Goal: Task Accomplishment & Management: Manage account settings

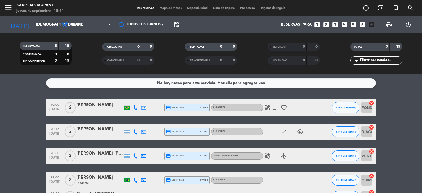
click at [345, 25] on icon "looks_4" at bounding box center [344, 24] width 7 height 7
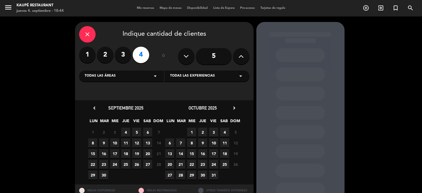
click at [137, 134] on span "5" at bounding box center [136, 132] width 9 height 9
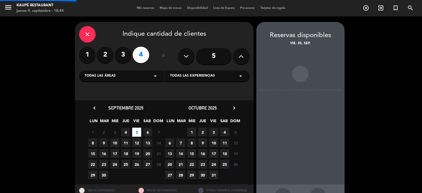
scroll to position [20, 0]
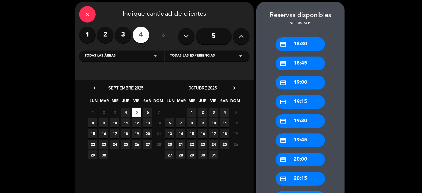
click at [296, 159] on div "credit_card 20:00" at bounding box center [300, 160] width 49 height 14
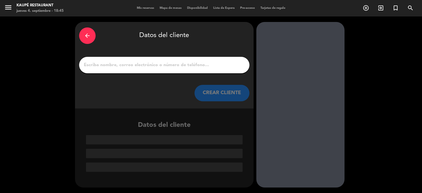
scroll to position [0, 0]
click at [178, 65] on input "1" at bounding box center [164, 65] width 162 height 8
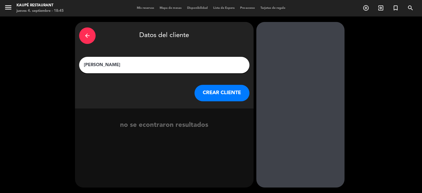
type input "[PERSON_NAME]"
click at [216, 92] on button "CREAR CLIENTE" at bounding box center [222, 93] width 55 height 16
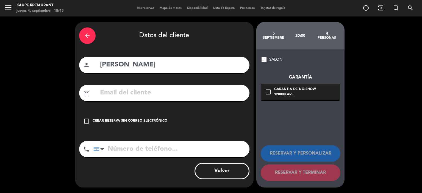
click at [86, 122] on icon "check_box_outline_blank" at bounding box center [86, 121] width 7 height 7
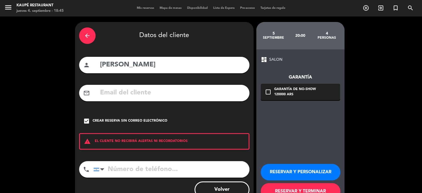
scroll to position [19, 0]
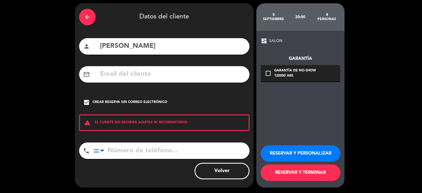
click at [301, 174] on button "RESERVAR Y TERMINAR" at bounding box center [301, 173] width 80 height 16
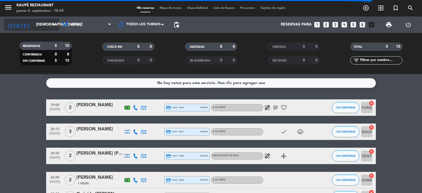
click at [33, 25] on input "[DEMOGRAPHIC_DATA] [DATE]" at bounding box center [59, 25] width 52 height 10
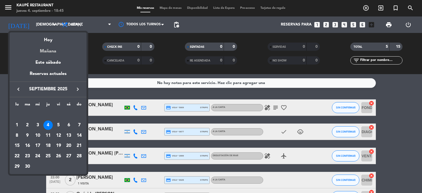
click at [49, 53] on div "Mañana" at bounding box center [48, 49] width 77 height 11
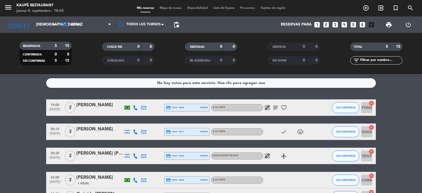
type input "vie. [DATE]"
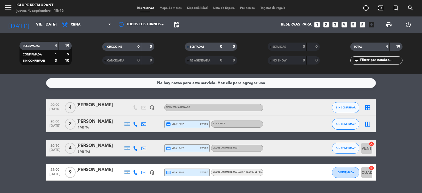
click at [145, 147] on icon at bounding box center [143, 148] width 5 height 5
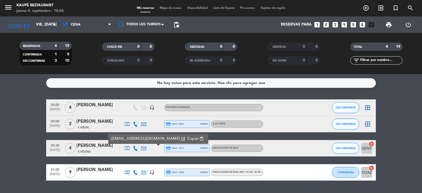
click at [8, 135] on bookings-row "20:00 [DATE] 4 [PERSON_NAME] headset_mic Sin menú asignado SIN CONFIRMAR border…" at bounding box center [211, 140] width 422 height 81
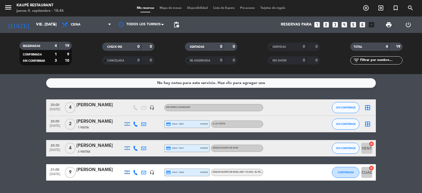
click at [368, 107] on icon "border_all" at bounding box center [368, 107] width 7 height 7
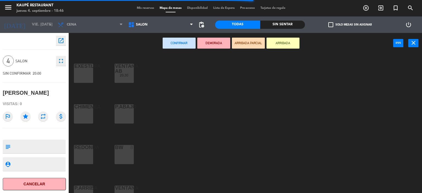
scroll to position [27, 0]
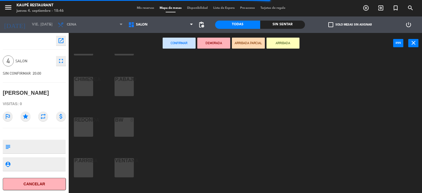
click at [120, 170] on div "VENTANA 2" at bounding box center [124, 167] width 19 height 19
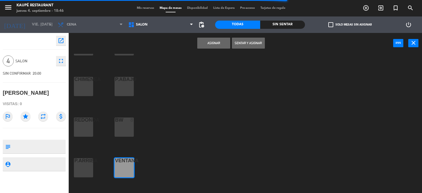
click at [78, 172] on div "P.ARRIBA 2" at bounding box center [83, 167] width 19 height 19
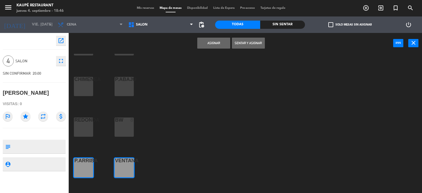
click at [215, 43] on button "Asignar" at bounding box center [213, 43] width 33 height 11
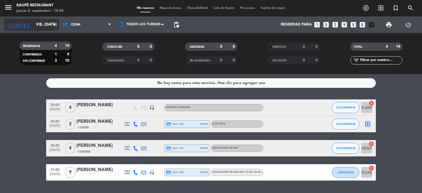
click at [33, 24] on input "vie. [DATE]" at bounding box center [59, 25] width 52 height 10
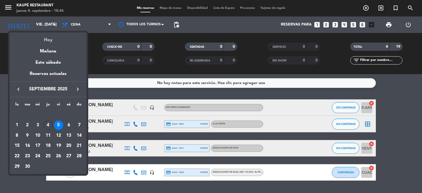
click at [48, 40] on div "Hoy" at bounding box center [48, 37] width 77 height 11
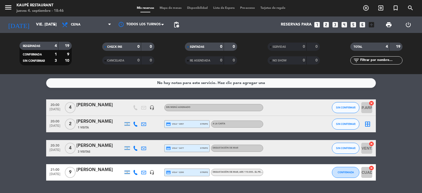
type input "[DEMOGRAPHIC_DATA] [DATE]"
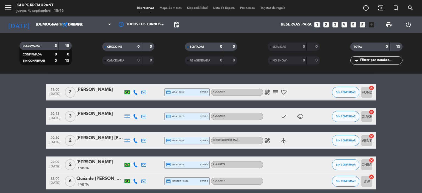
scroll to position [27, 0]
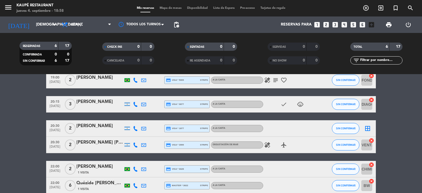
click at [368, 129] on icon "border_all" at bounding box center [368, 128] width 7 height 7
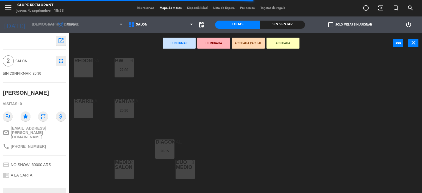
scroll to position [110, 0]
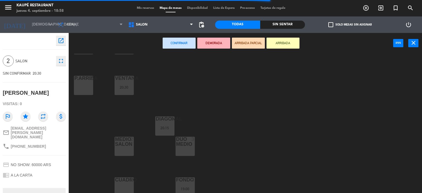
click at [180, 151] on div "DUO MEDIO 3" at bounding box center [185, 146] width 19 height 19
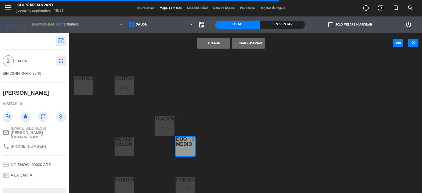
click at [215, 37] on div "Asignar Sentar y Asignar power_input close" at bounding box center [231, 43] width 325 height 21
click at [213, 44] on button "Asignar" at bounding box center [213, 43] width 33 height 11
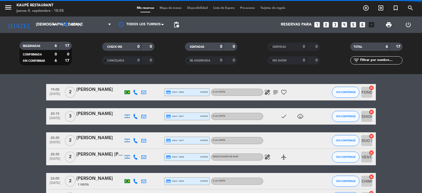
scroll to position [27, 0]
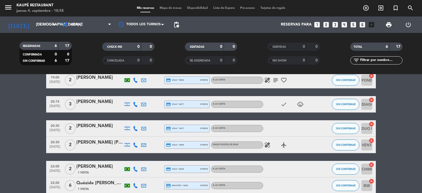
click at [135, 128] on icon at bounding box center [135, 128] width 5 height 5
click at [130, 118] on span "Copiar" at bounding box center [132, 120] width 12 height 6
click at [135, 144] on icon at bounding box center [135, 145] width 5 height 5
click at [129, 136] on span "Copiar" at bounding box center [131, 136] width 12 height 6
click at [380, 7] on icon "exit_to_app" at bounding box center [381, 8] width 7 height 7
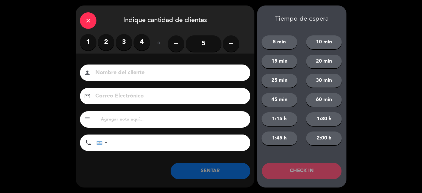
click at [109, 44] on label "2" at bounding box center [106, 42] width 16 height 16
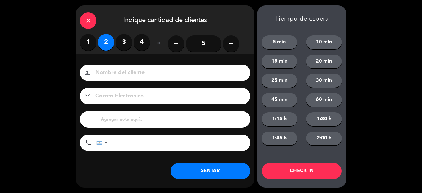
click at [215, 175] on button "SENTAR" at bounding box center [211, 171] width 80 height 16
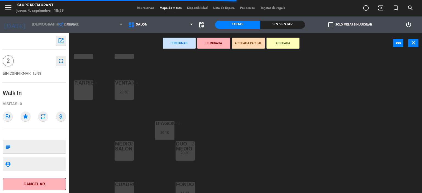
scroll to position [113, 0]
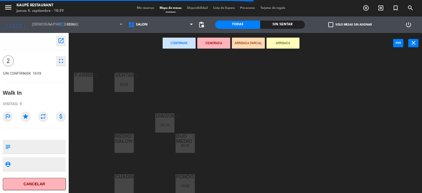
click at [126, 180] on div "CUADRO 2" at bounding box center [124, 184] width 19 height 19
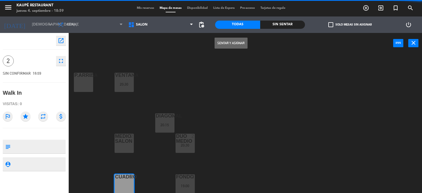
click at [228, 45] on button "Sentar y Asignar" at bounding box center [231, 43] width 33 height 11
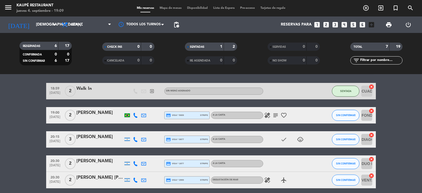
scroll to position [27, 0]
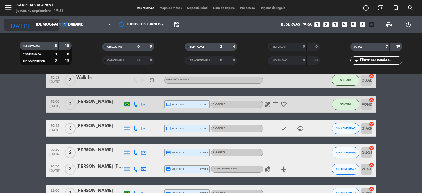
click at [33, 22] on input "[DEMOGRAPHIC_DATA] [DATE]" at bounding box center [59, 25] width 52 height 10
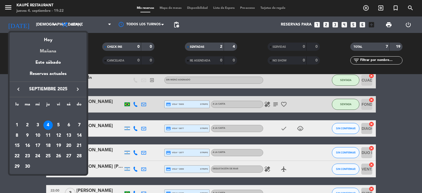
click at [53, 51] on div "Mañana" at bounding box center [48, 49] width 77 height 11
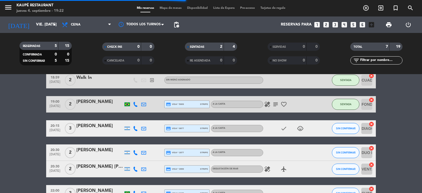
scroll to position [15, 0]
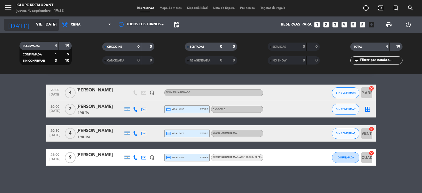
click at [39, 23] on input "vie. [DATE]" at bounding box center [59, 25] width 52 height 10
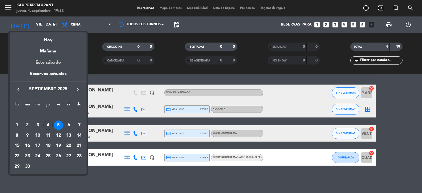
click at [54, 61] on div "Este sábado" at bounding box center [48, 62] width 77 height 15
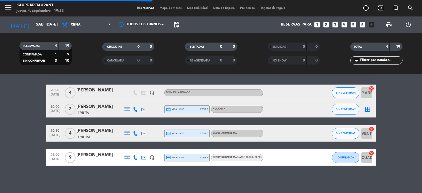
scroll to position [0, 0]
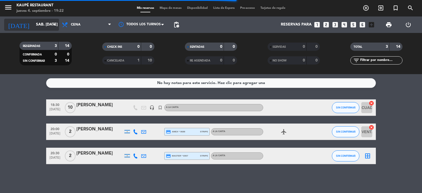
click at [43, 28] on input "sáb. [DATE]" at bounding box center [59, 25] width 52 height 10
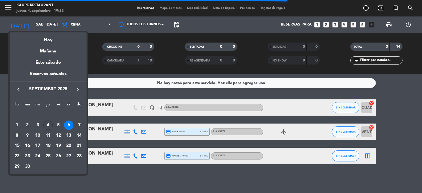
click at [17, 135] on div "8" at bounding box center [16, 135] width 9 height 9
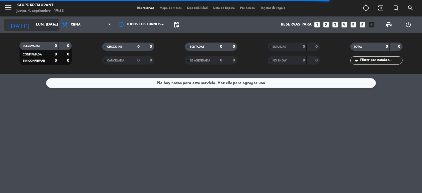
click at [37, 24] on input "lun. [DATE]" at bounding box center [59, 25] width 52 height 10
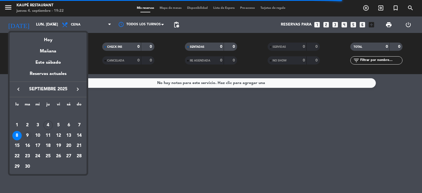
click at [26, 134] on div "9" at bounding box center [27, 135] width 9 height 9
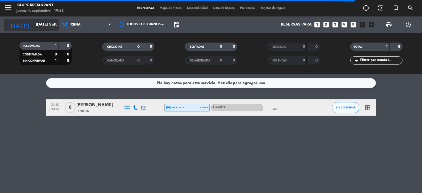
click at [42, 25] on input "[DATE] sep." at bounding box center [59, 25] width 52 height 10
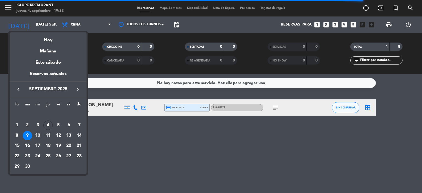
click at [39, 134] on div "10" at bounding box center [37, 135] width 9 height 9
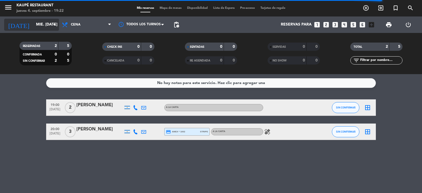
click at [42, 26] on input "mié. [DATE]" at bounding box center [59, 25] width 52 height 10
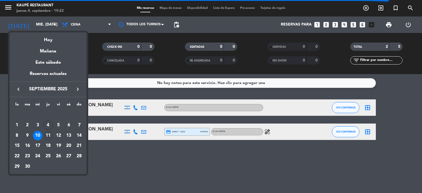
click at [49, 133] on div "11" at bounding box center [47, 135] width 9 height 9
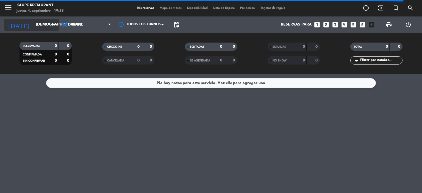
click at [35, 26] on input "[DEMOGRAPHIC_DATA] [DATE]" at bounding box center [59, 25] width 52 height 10
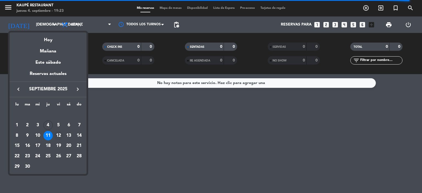
click at [59, 135] on div "12" at bounding box center [58, 135] width 9 height 9
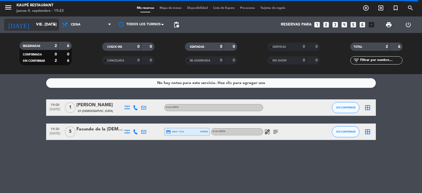
click at [38, 26] on input "vie. [DATE]" at bounding box center [59, 25] width 52 height 10
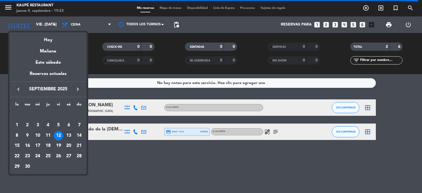
click at [71, 136] on div "13" at bounding box center [68, 135] width 9 height 9
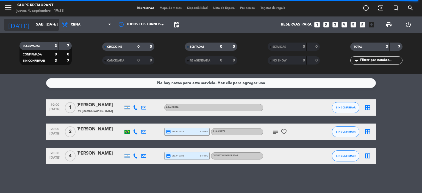
click at [44, 24] on input "sáb. [DATE]" at bounding box center [59, 25] width 52 height 10
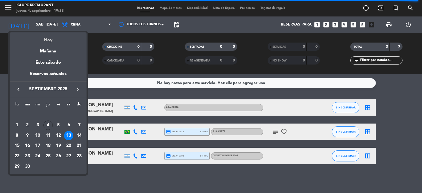
click at [54, 39] on div "Hoy" at bounding box center [48, 37] width 77 height 11
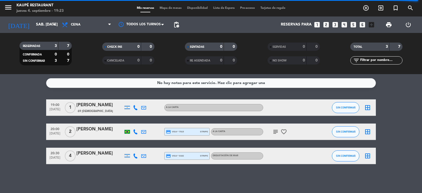
type input "[DEMOGRAPHIC_DATA] [DATE]"
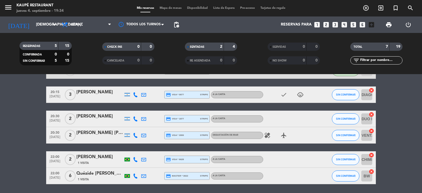
scroll to position [53, 0]
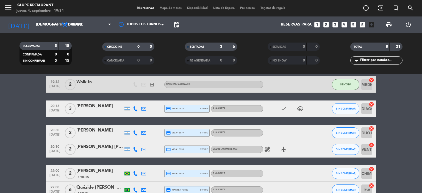
scroll to position [82, 0]
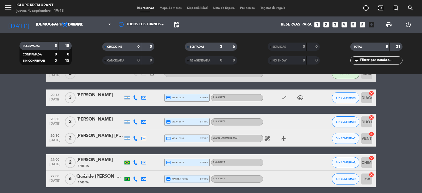
click at [26, 138] on bookings-row "18:59 [DATE] 2 Walk In exit_to_app Sin menú asignado SENTADA CUADRO cancel 19:0…" at bounding box center [211, 102] width 422 height 170
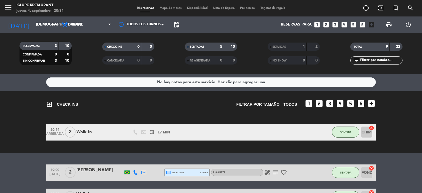
scroll to position [0, 0]
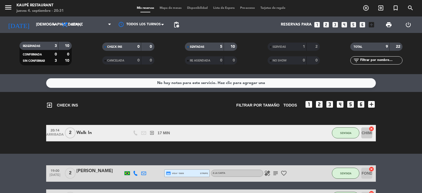
click at [123, 48] on div "CHECK INS" at bounding box center [116, 47] width 25 height 6
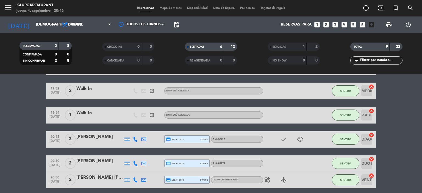
scroll to position [87, 0]
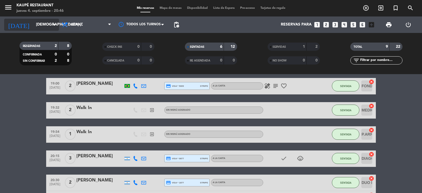
click at [42, 27] on input "[DEMOGRAPHIC_DATA] [DATE]" at bounding box center [59, 25] width 52 height 10
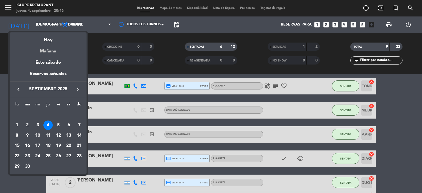
click at [53, 52] on div "Mañana" at bounding box center [48, 49] width 77 height 11
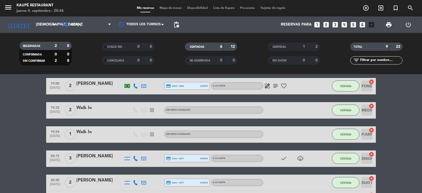
type input "vie. [DATE]"
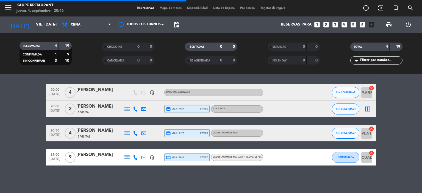
scroll to position [15, 0]
click at [366, 10] on icon "add_circle_outline" at bounding box center [366, 8] width 7 height 7
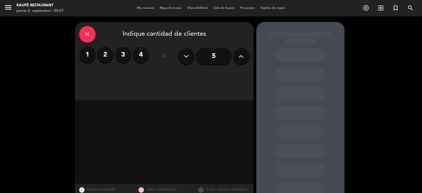
click at [104, 56] on label "2" at bounding box center [105, 55] width 16 height 16
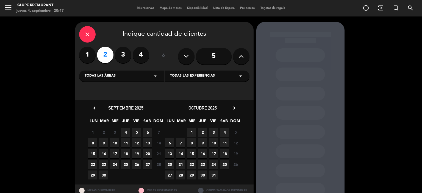
click at [135, 131] on span "5" at bounding box center [136, 132] width 9 height 9
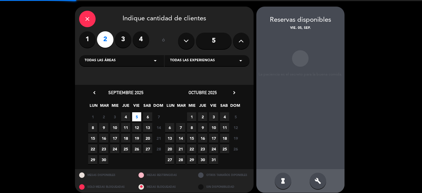
scroll to position [20, 0]
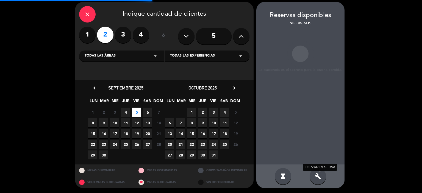
click at [319, 176] on icon "build" at bounding box center [318, 176] width 7 height 7
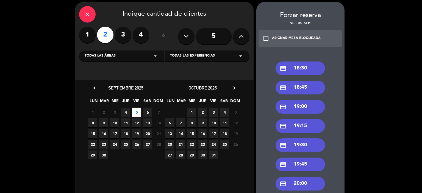
click at [314, 144] on div "credit_card 19:30" at bounding box center [300, 146] width 49 height 14
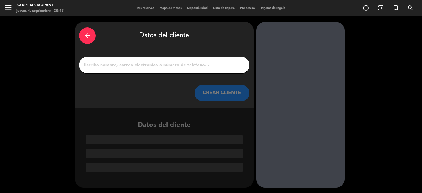
click at [178, 64] on input "1" at bounding box center [164, 65] width 162 height 8
type input "s"
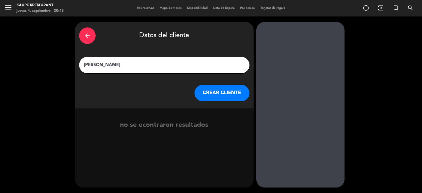
type input "aude cassan"
click at [219, 94] on button "CREAR CLIENTE" at bounding box center [222, 93] width 55 height 16
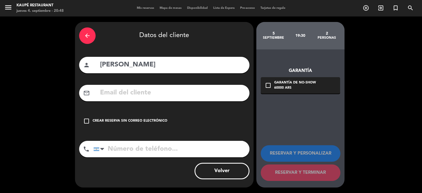
click at [151, 94] on input "text" at bounding box center [173, 92] width 146 height 11
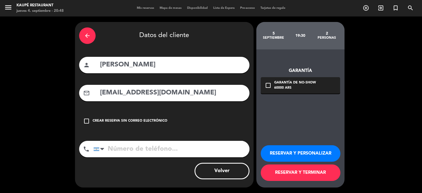
type input "aude.cassan@hotmail.fr"
click at [269, 85] on icon "check_box_outline_blank" at bounding box center [268, 85] width 7 height 7
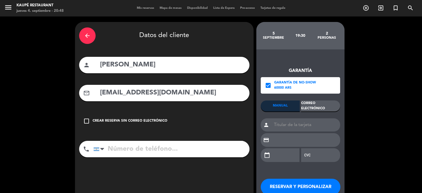
scroll to position [27, 0]
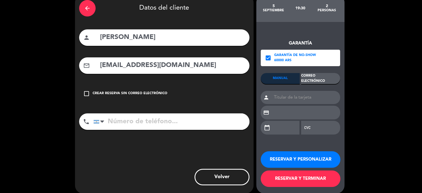
click at [283, 98] on input at bounding box center [306, 97] width 68 height 13
type input "MME AUDE CASSAN"
click at [319, 181] on button "RESERVAR Y TERMINAR" at bounding box center [301, 179] width 80 height 16
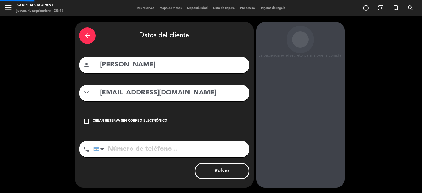
scroll to position [0, 0]
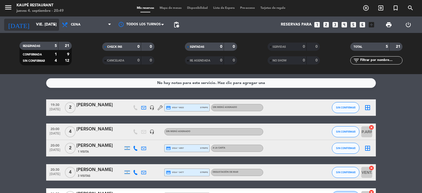
click at [42, 25] on input "vie. [DATE]" at bounding box center [59, 25] width 52 height 10
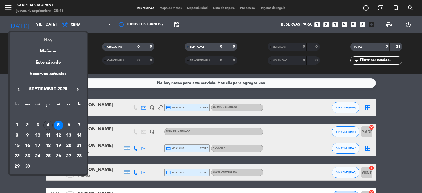
click at [53, 41] on div "Hoy" at bounding box center [48, 37] width 77 height 11
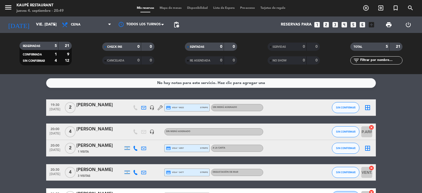
type input "[DEMOGRAPHIC_DATA] [DATE]"
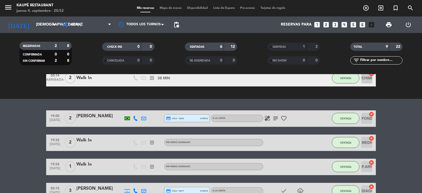
scroll to position [27, 0]
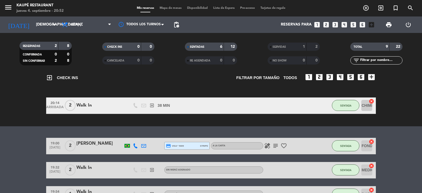
click at [106, 47] on span at bounding box center [105, 47] width 2 height 2
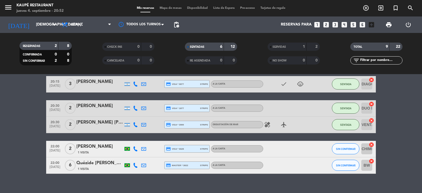
scroll to position [170, 0]
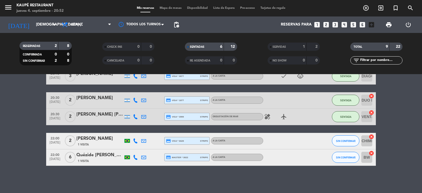
click at [371, 135] on icon "cancel" at bounding box center [371, 136] width 5 height 5
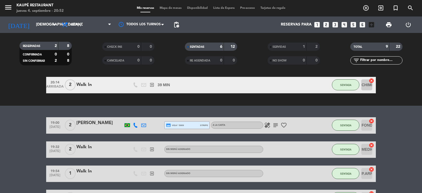
scroll to position [69, 0]
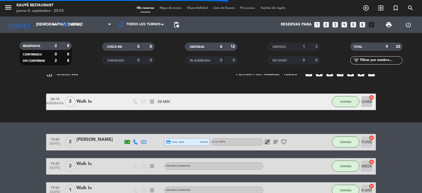
scroll to position [55, 0]
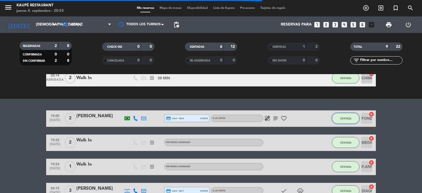
click at [351, 121] on button "SENTADA" at bounding box center [345, 118] width 27 height 11
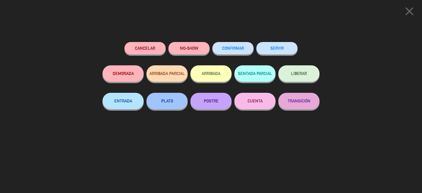
click at [285, 50] on button "SERVIR" at bounding box center [276, 48] width 41 height 12
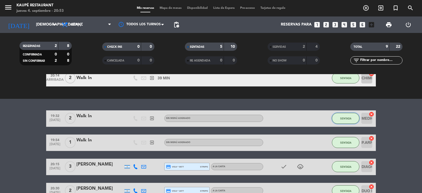
click at [347, 117] on span "SENTADA" at bounding box center [345, 118] width 11 height 3
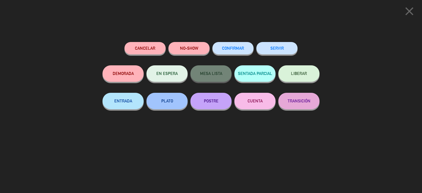
click at [283, 50] on button "SERVIR" at bounding box center [276, 48] width 41 height 12
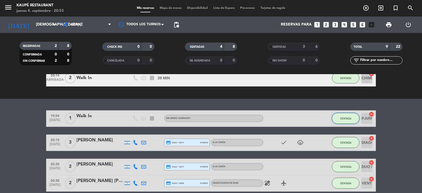
click at [345, 116] on button "SENTADA" at bounding box center [345, 118] width 27 height 11
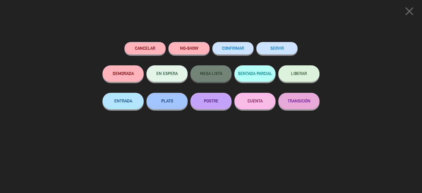
click at [277, 47] on button "SERVIR" at bounding box center [276, 48] width 41 height 12
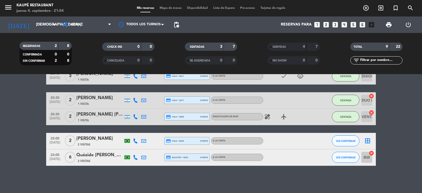
scroll to position [42, 0]
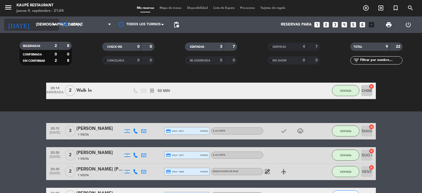
click at [40, 29] on input "[DEMOGRAPHIC_DATA] [DATE]" at bounding box center [59, 25] width 52 height 10
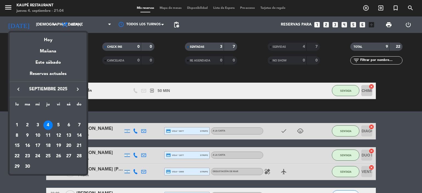
drag, startPoint x: 61, startPoint y: 50, endPoint x: 97, endPoint y: 144, distance: 100.5
click at [61, 50] on div "Mañana" at bounding box center [48, 49] width 77 height 11
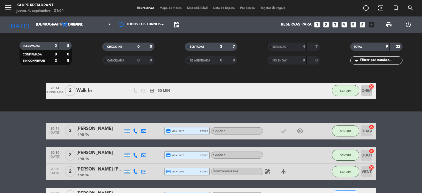
type input "vie. [DATE]"
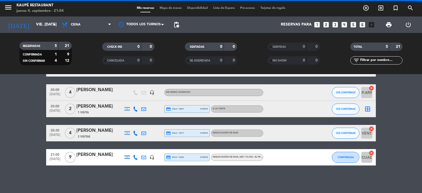
scroll to position [0, 0]
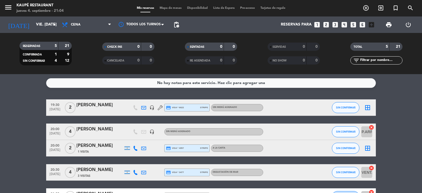
click at [57, 151] on span "[DATE]" at bounding box center [55, 151] width 14 height 6
click at [16, 155] on bookings-row "19:30 sep. 5 2 aude cassan headset_mic credit_card visa * 6622 stripe Sin menú …" at bounding box center [211, 153] width 422 height 106
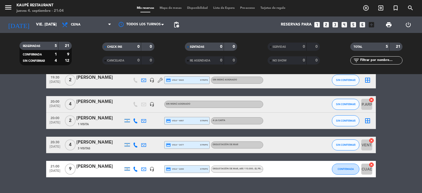
click at [368, 120] on icon "border_all" at bounding box center [368, 121] width 7 height 7
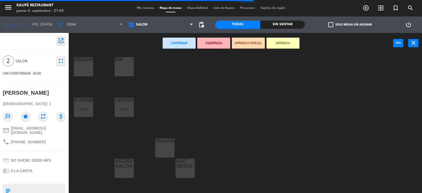
scroll to position [113, 0]
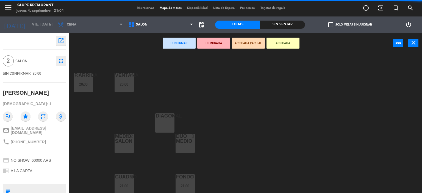
click at [164, 126] on div "DIAGONAl 3" at bounding box center [164, 123] width 19 height 19
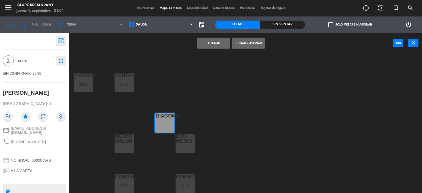
click at [220, 45] on button "Asignar" at bounding box center [213, 43] width 33 height 11
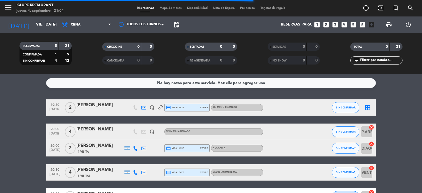
click at [368, 106] on icon "border_all" at bounding box center [368, 107] width 7 height 7
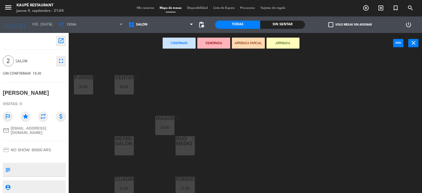
scroll to position [113, 0]
click at [184, 143] on div at bounding box center [185, 139] width 9 height 10
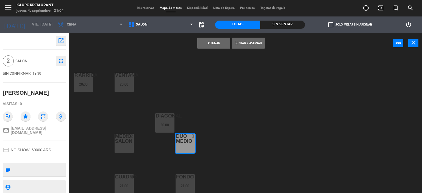
click at [211, 46] on button "Asignar" at bounding box center [213, 43] width 33 height 11
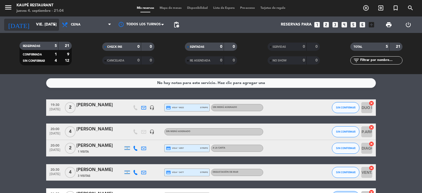
click at [37, 27] on input "vie. [DATE]" at bounding box center [59, 25] width 52 height 10
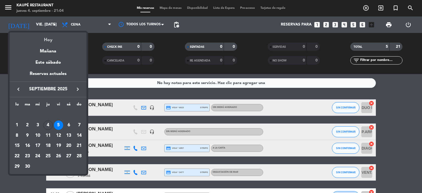
click at [46, 42] on div "Hoy" at bounding box center [48, 37] width 77 height 11
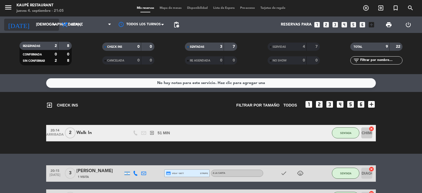
click at [51, 29] on input "[DEMOGRAPHIC_DATA] [DATE]" at bounding box center [59, 25] width 52 height 10
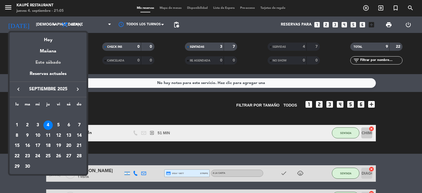
click at [55, 62] on div "Este sábado" at bounding box center [48, 62] width 77 height 15
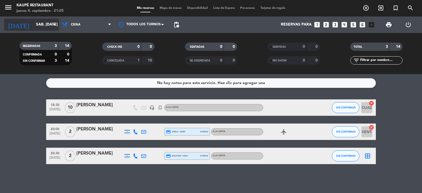
click at [33, 26] on input "sáb. [DATE]" at bounding box center [59, 25] width 52 height 10
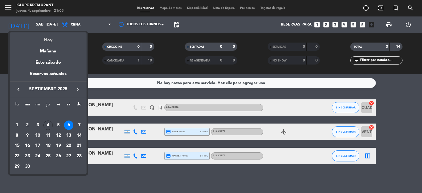
click at [47, 40] on div "Hoy" at bounding box center [48, 37] width 77 height 11
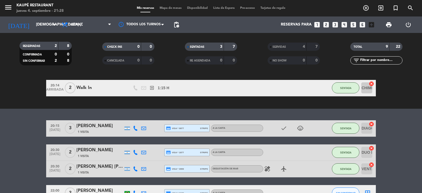
scroll to position [42, 0]
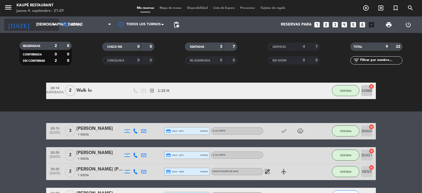
click at [35, 25] on input "[DEMOGRAPHIC_DATA] [DATE]" at bounding box center [59, 25] width 52 height 10
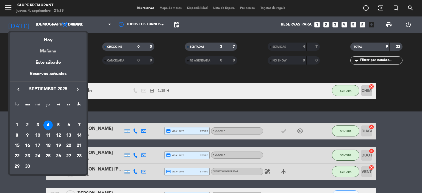
click at [44, 51] on div "Mañana" at bounding box center [48, 49] width 77 height 11
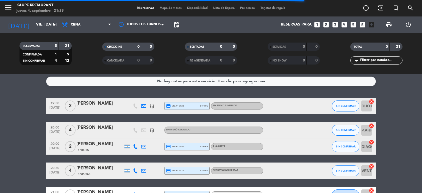
scroll to position [0, 0]
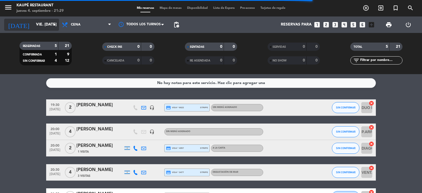
click at [37, 29] on input "vie. [DATE]" at bounding box center [59, 25] width 52 height 10
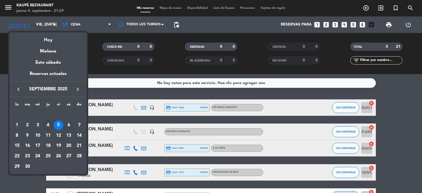
click at [69, 126] on div "6" at bounding box center [68, 125] width 9 height 9
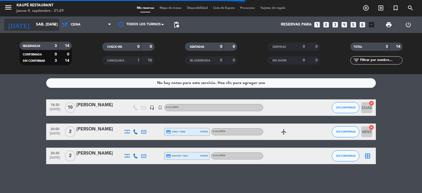
click at [36, 29] on input "sáb. [DATE]" at bounding box center [59, 25] width 52 height 10
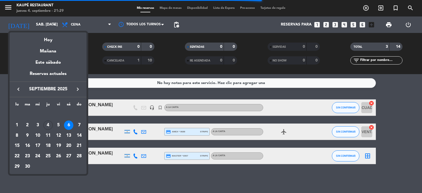
click at [53, 42] on div "Hoy" at bounding box center [48, 37] width 77 height 11
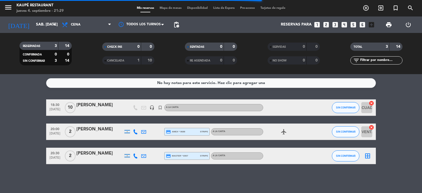
type input "[DEMOGRAPHIC_DATA] [DATE]"
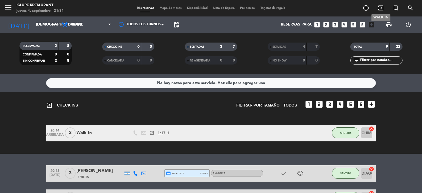
click at [381, 7] on icon "exit_to_app" at bounding box center [381, 8] width 7 height 7
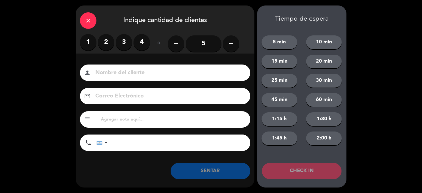
click at [108, 42] on label "2" at bounding box center [106, 42] width 16 height 16
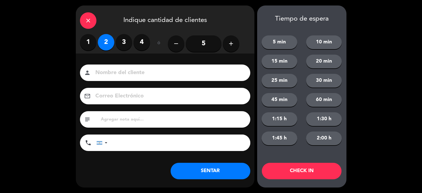
click at [213, 170] on button "SENTAR" at bounding box center [211, 171] width 80 height 16
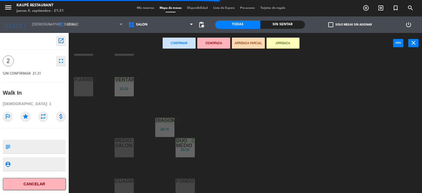
scroll to position [113, 0]
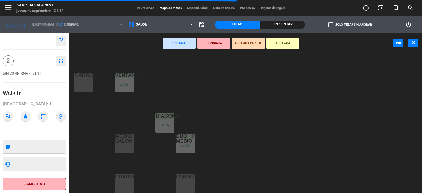
click at [190, 180] on div "FONDO 2" at bounding box center [185, 184] width 19 height 19
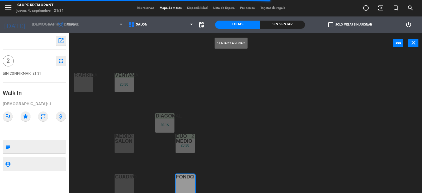
click at [230, 44] on button "Sentar y Asignar" at bounding box center [231, 43] width 33 height 11
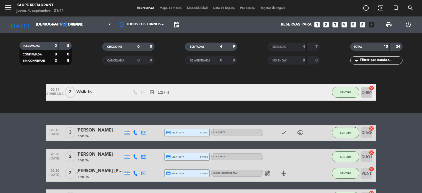
scroll to position [55, 0]
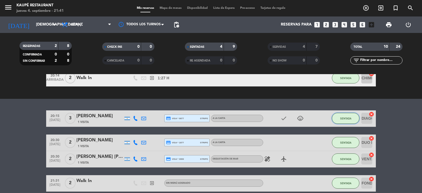
click at [346, 118] on span "SENTADA" at bounding box center [345, 118] width 11 height 3
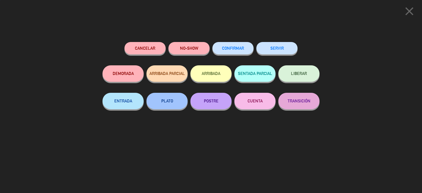
click at [283, 53] on button "SERVIR" at bounding box center [276, 48] width 41 height 12
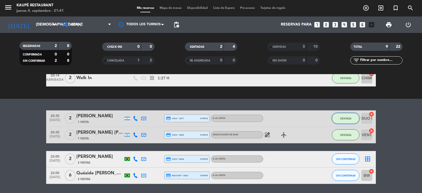
click at [345, 120] on span "SENTADA" at bounding box center [345, 118] width 11 height 3
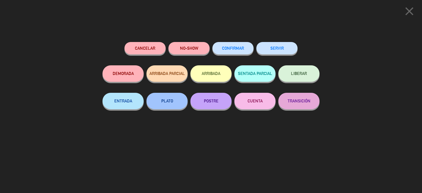
click at [277, 49] on button "SERVIR" at bounding box center [276, 48] width 41 height 12
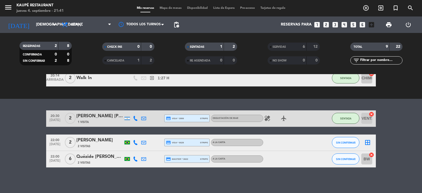
scroll to position [57, 0]
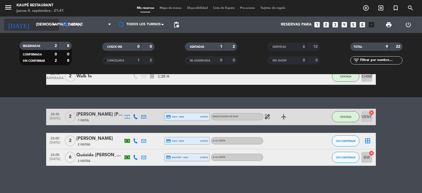
click at [40, 25] on input "[DEMOGRAPHIC_DATA] [DATE]" at bounding box center [59, 25] width 52 height 10
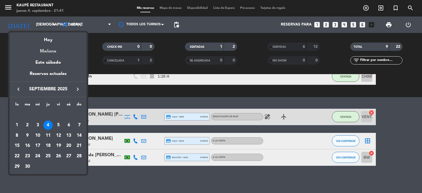
click at [52, 51] on div "Mañana" at bounding box center [48, 49] width 77 height 11
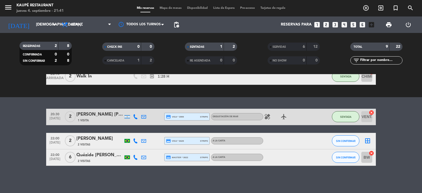
type input "vie. [DATE]"
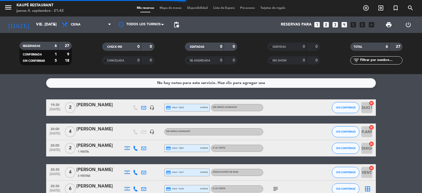
scroll to position [27, 0]
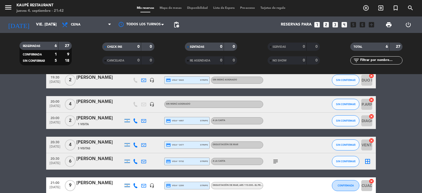
click at [91, 161] on div "juan parma" at bounding box center [99, 159] width 47 height 7
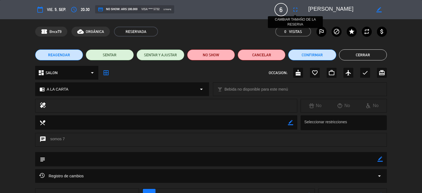
click at [296, 11] on icon "fullscreen" at bounding box center [295, 9] width 7 height 7
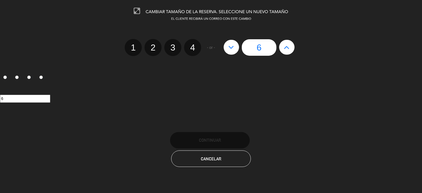
click at [287, 48] on icon at bounding box center [287, 47] width 6 height 9
type input "7"
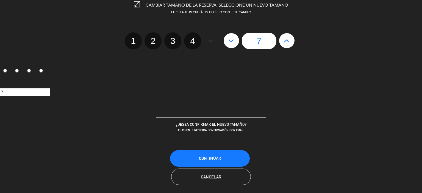
scroll to position [10, 0]
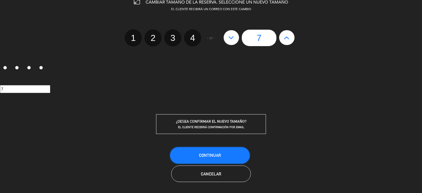
click at [224, 155] on button "Continuar" at bounding box center [210, 155] width 80 height 16
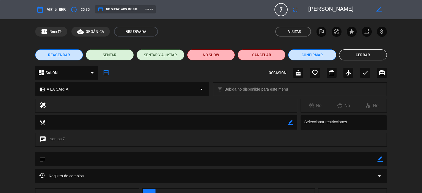
click at [362, 57] on button "Cerrar" at bounding box center [363, 54] width 48 height 11
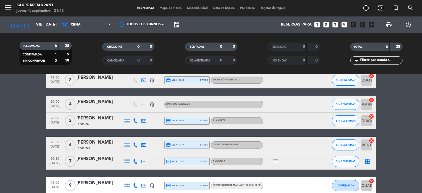
click at [368, 161] on icon "border_all" at bounding box center [368, 161] width 7 height 7
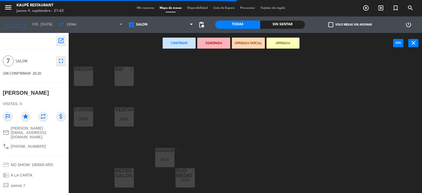
scroll to position [82, 0]
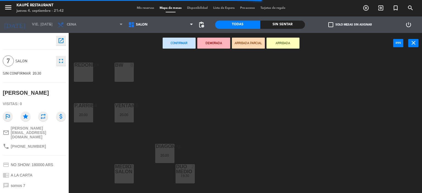
click at [127, 70] on div "BW 8" at bounding box center [124, 72] width 19 height 19
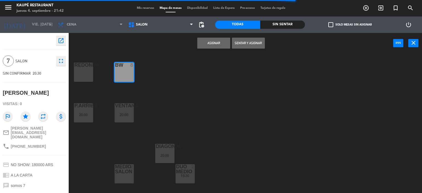
click at [220, 46] on button "Asignar" at bounding box center [213, 43] width 33 height 11
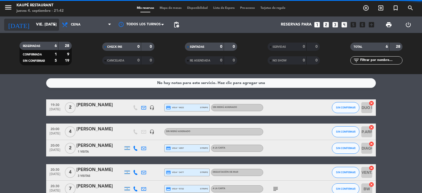
click at [34, 26] on input "vie. [DATE]" at bounding box center [59, 25] width 52 height 10
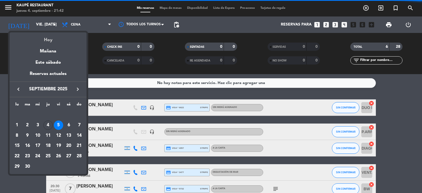
click at [48, 40] on div "Hoy" at bounding box center [48, 37] width 77 height 11
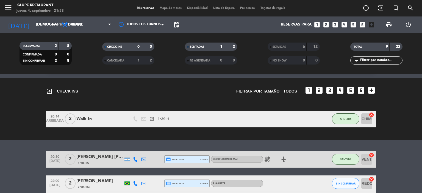
scroll to position [55, 0]
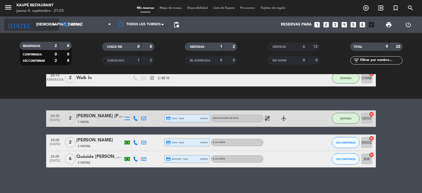
click at [34, 24] on input "[DEMOGRAPHIC_DATA] [DATE]" at bounding box center [59, 25] width 52 height 10
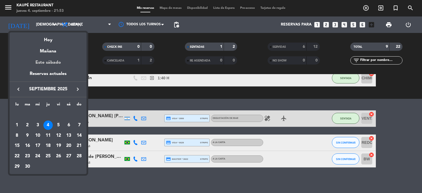
click at [54, 63] on div "Este sábado" at bounding box center [48, 62] width 77 height 15
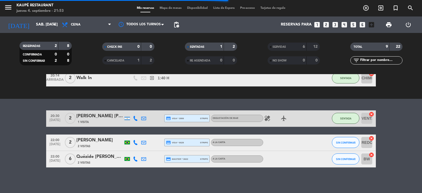
scroll to position [0, 0]
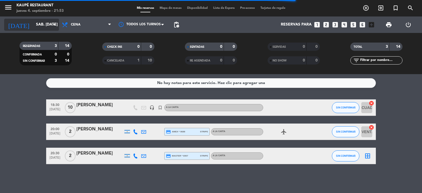
click at [36, 23] on input "sáb. [DATE]" at bounding box center [59, 25] width 52 height 10
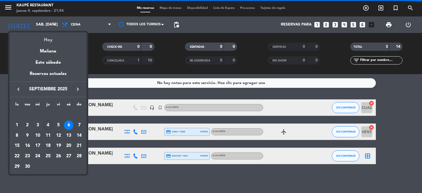
click at [46, 38] on div "Hoy" at bounding box center [48, 37] width 77 height 11
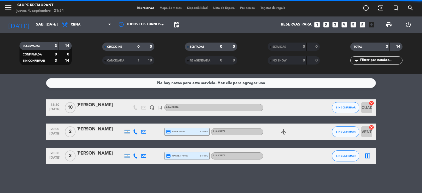
type input "[DEMOGRAPHIC_DATA] [DATE]"
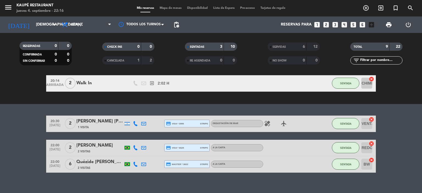
scroll to position [57, 0]
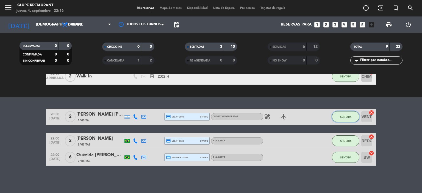
click at [349, 116] on span "SENTADA" at bounding box center [345, 116] width 11 height 3
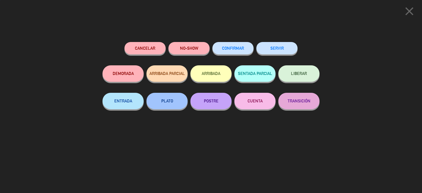
click at [284, 48] on button "SERVIR" at bounding box center [276, 48] width 41 height 12
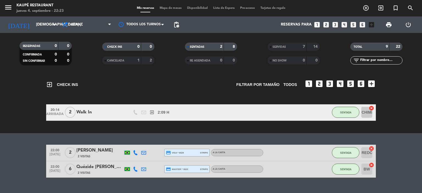
scroll to position [32, 0]
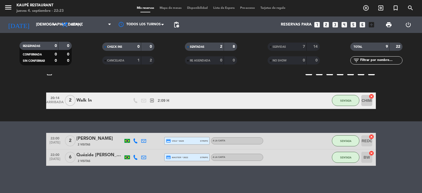
click at [371, 137] on icon "cancel" at bounding box center [371, 136] width 5 height 5
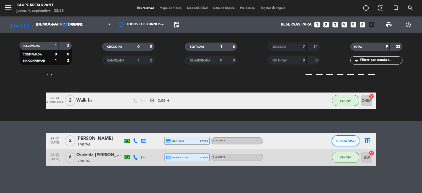
click at [348, 142] on span "SIN CONFIRMAR" at bounding box center [346, 141] width 20 height 3
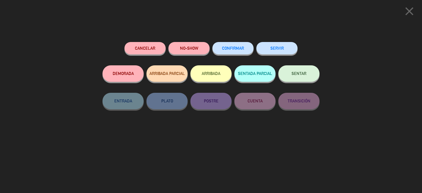
click at [408, 12] on icon "close" at bounding box center [410, 11] width 14 height 14
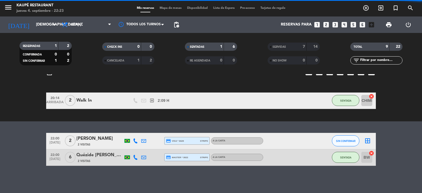
click at [101, 143] on div "2 Visitas" at bounding box center [99, 144] width 47 height 5
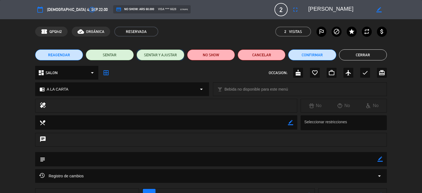
click at [158, 54] on button "SENTAR Y AJUSTAR" at bounding box center [161, 54] width 48 height 11
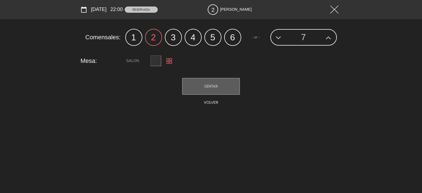
click at [195, 40] on label "4" at bounding box center [193, 37] width 17 height 17
click at [216, 87] on span "SENTAR" at bounding box center [211, 86] width 14 height 4
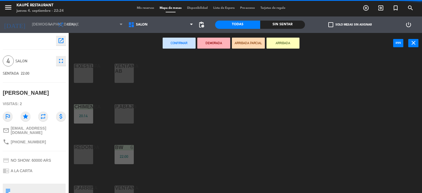
click at [125, 72] on div at bounding box center [124, 69] width 9 height 10
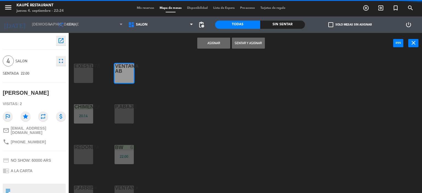
click at [248, 43] on button "Sentar y Asignar" at bounding box center [248, 43] width 33 height 11
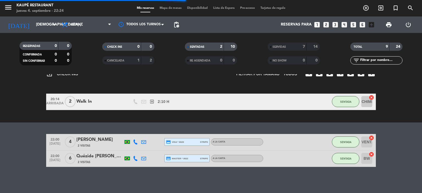
scroll to position [32, 0]
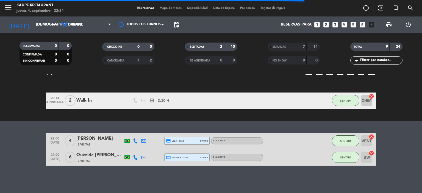
click at [372, 154] on icon "cancel" at bounding box center [371, 153] width 5 height 5
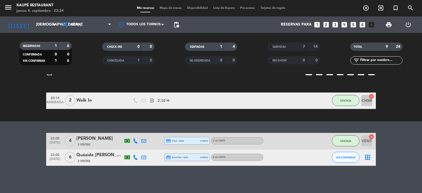
click at [99, 158] on div "Quézide [PERSON_NAME]" at bounding box center [99, 155] width 47 height 7
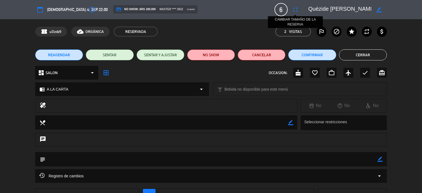
click at [297, 9] on icon "fullscreen" at bounding box center [295, 9] width 7 height 7
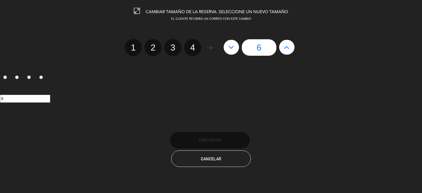
click at [232, 49] on icon at bounding box center [231, 47] width 6 height 9
type input "5"
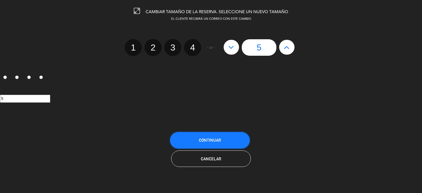
click at [230, 136] on button "Continuar" at bounding box center [210, 140] width 80 height 16
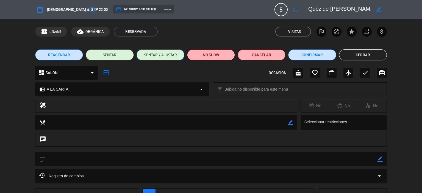
click at [159, 56] on button "SENTAR Y AJUSTAR" at bounding box center [161, 54] width 48 height 11
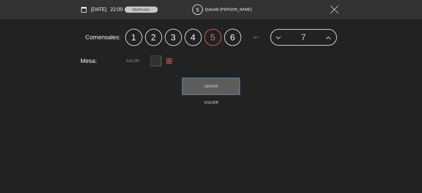
click at [217, 88] on span "SENTAR" at bounding box center [211, 86] width 14 height 4
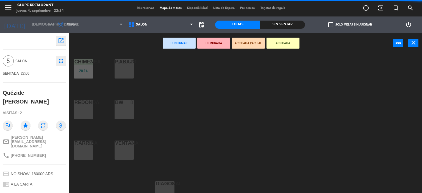
scroll to position [82, 0]
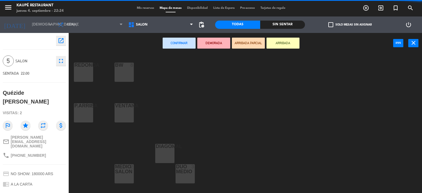
click at [128, 78] on div "BW 8" at bounding box center [124, 72] width 19 height 19
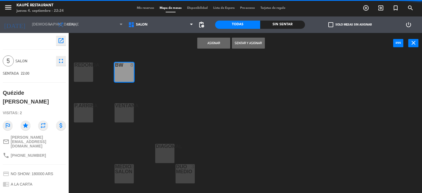
click at [243, 43] on button "Sentar y Asignar" at bounding box center [248, 43] width 33 height 11
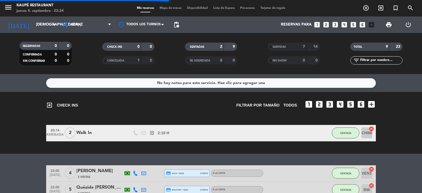
scroll to position [27, 0]
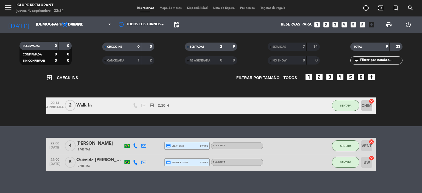
click at [152, 104] on icon "exit_to_app" at bounding box center [152, 105] width 5 height 5
drag, startPoint x: 30, startPoint y: 133, endPoint x: 32, endPoint y: 138, distance: 5.7
click at [30, 133] on div "No hay notas para este servicio. Haz clic para agregar una exit_to_app CHECK IN…" at bounding box center [211, 133] width 422 height 119
click at [347, 107] on span "SENTADA" at bounding box center [345, 105] width 11 height 3
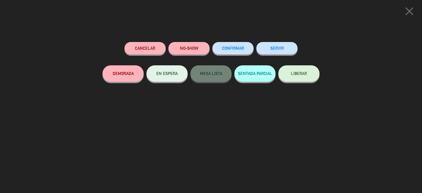
click at [284, 49] on button "SERVIR" at bounding box center [276, 48] width 41 height 12
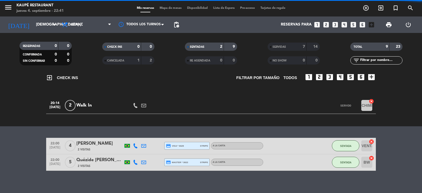
scroll to position [0, 0]
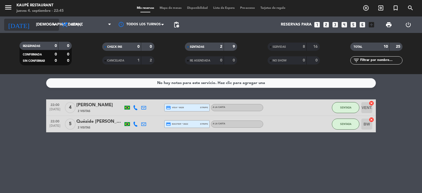
click at [33, 27] on input "[DEMOGRAPHIC_DATA] [DATE]" at bounding box center [59, 25] width 52 height 10
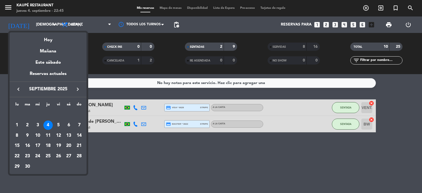
click at [46, 64] on div "Este sábado" at bounding box center [48, 62] width 77 height 15
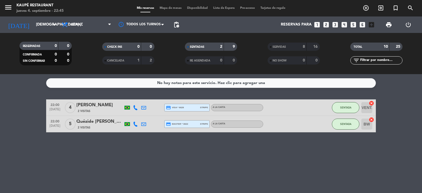
type input "sáb. [DATE]"
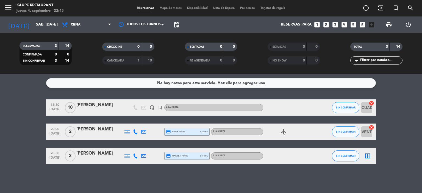
click at [85, 106] on div "[PERSON_NAME]" at bounding box center [99, 105] width 47 height 7
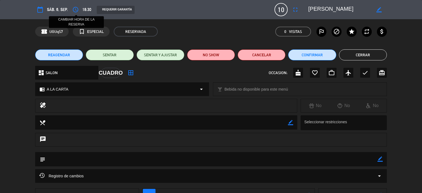
click at [77, 9] on icon "access_time" at bounding box center [75, 9] width 7 height 7
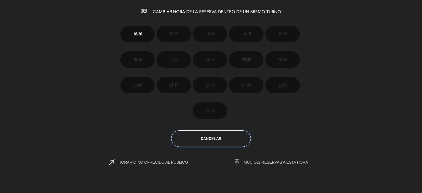
click at [213, 138] on span "Cancelar" at bounding box center [211, 138] width 20 height 5
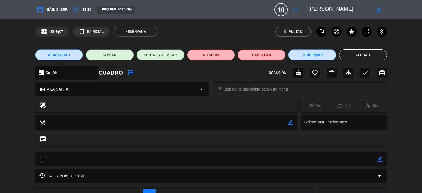
click at [66, 55] on span "REAGENDAR" at bounding box center [59, 55] width 22 height 6
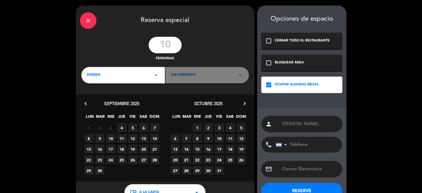
click at [143, 128] on span "6" at bounding box center [143, 127] width 9 height 9
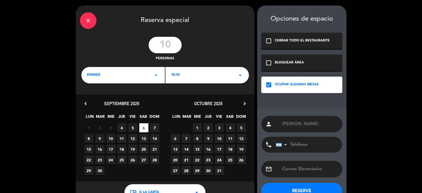
click at [239, 75] on icon "arrow_drop_down" at bounding box center [240, 75] width 7 height 7
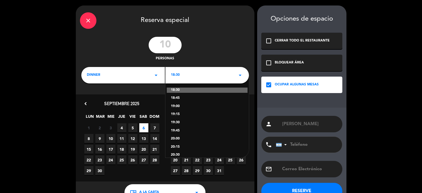
click at [176, 137] on div "20:00" at bounding box center [207, 138] width 73 height 5
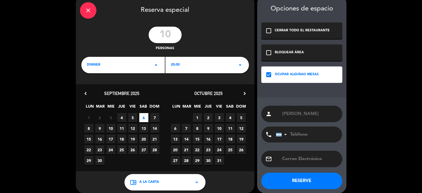
scroll to position [15, 0]
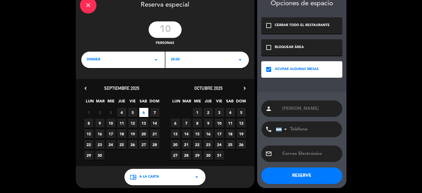
click at [297, 175] on button "RESERVE" at bounding box center [301, 176] width 81 height 16
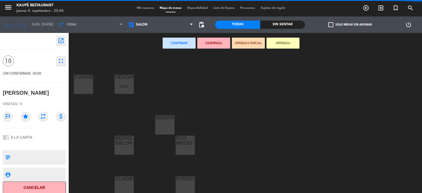
scroll to position [113, 0]
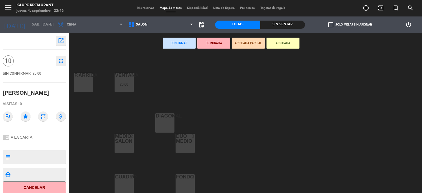
click at [125, 186] on div "CUADRO 2" at bounding box center [124, 184] width 19 height 19
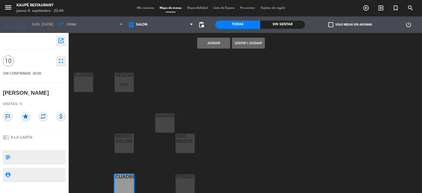
click at [186, 184] on div "FONDO 2" at bounding box center [185, 184] width 19 height 19
click at [215, 45] on button "Asignar" at bounding box center [213, 43] width 33 height 11
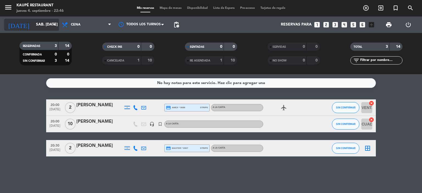
click at [33, 26] on input "sáb. [DATE]" at bounding box center [59, 25] width 52 height 10
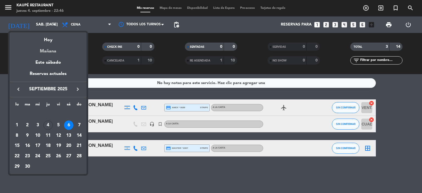
click at [45, 51] on div "Mañana" at bounding box center [48, 49] width 77 height 11
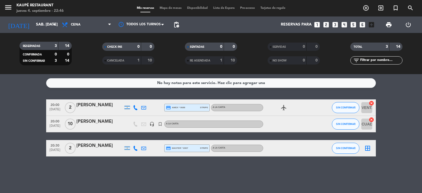
type input "vie. [DATE]"
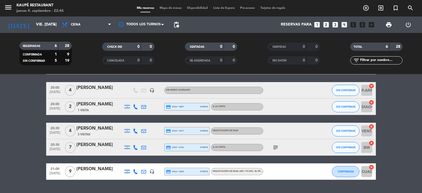
scroll to position [55, 0]
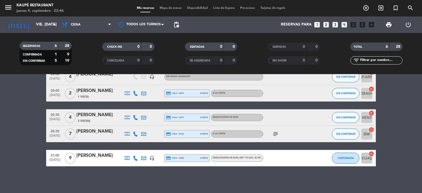
click at [274, 136] on icon "subject" at bounding box center [275, 134] width 7 height 7
click at [26, 145] on bookings-row "19:30 sep. 5 2 aude cassan headset_mic credit_card visa * 6622 stripe Sin menú …" at bounding box center [211, 106] width 422 height 122
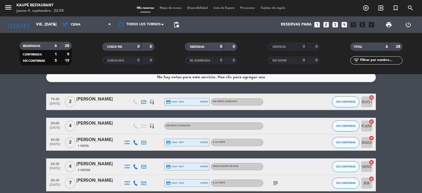
scroll to position [0, 0]
